Goal: Task Accomplishment & Management: Complete application form

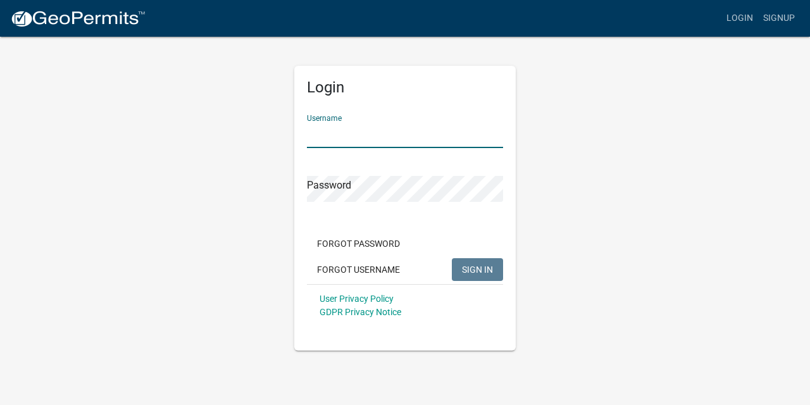
type input "DMP2508"
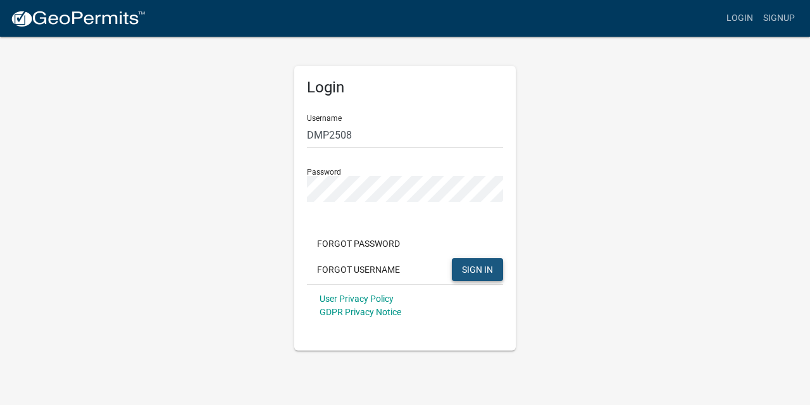
click at [466, 267] on span "SIGN IN" at bounding box center [477, 269] width 31 height 10
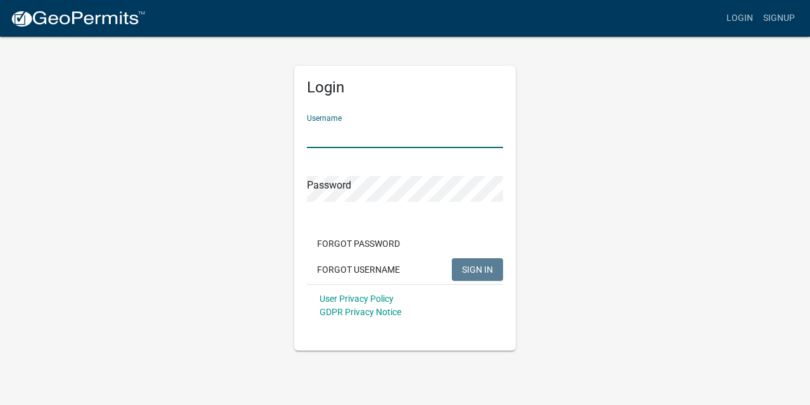
type input "DMP2508"
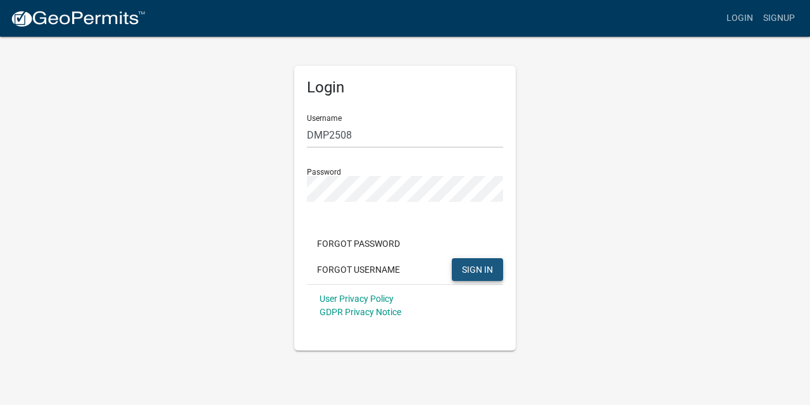
click at [457, 274] on button "SIGN IN" at bounding box center [477, 269] width 51 height 23
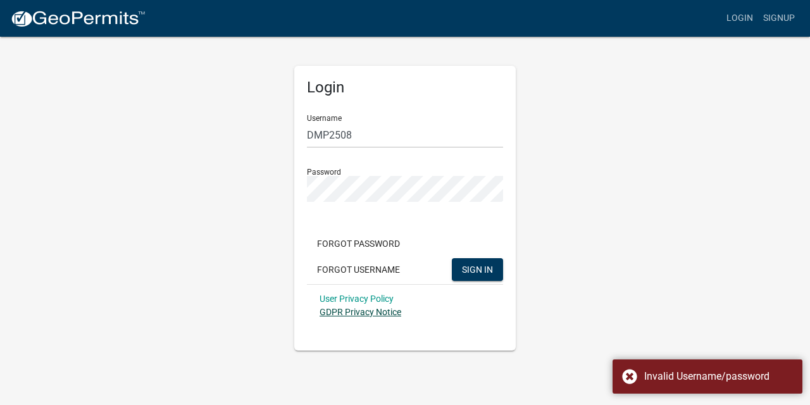
click at [364, 311] on link "GDPR Privacy Notice" at bounding box center [360, 312] width 82 height 10
